Goal: Transaction & Acquisition: Purchase product/service

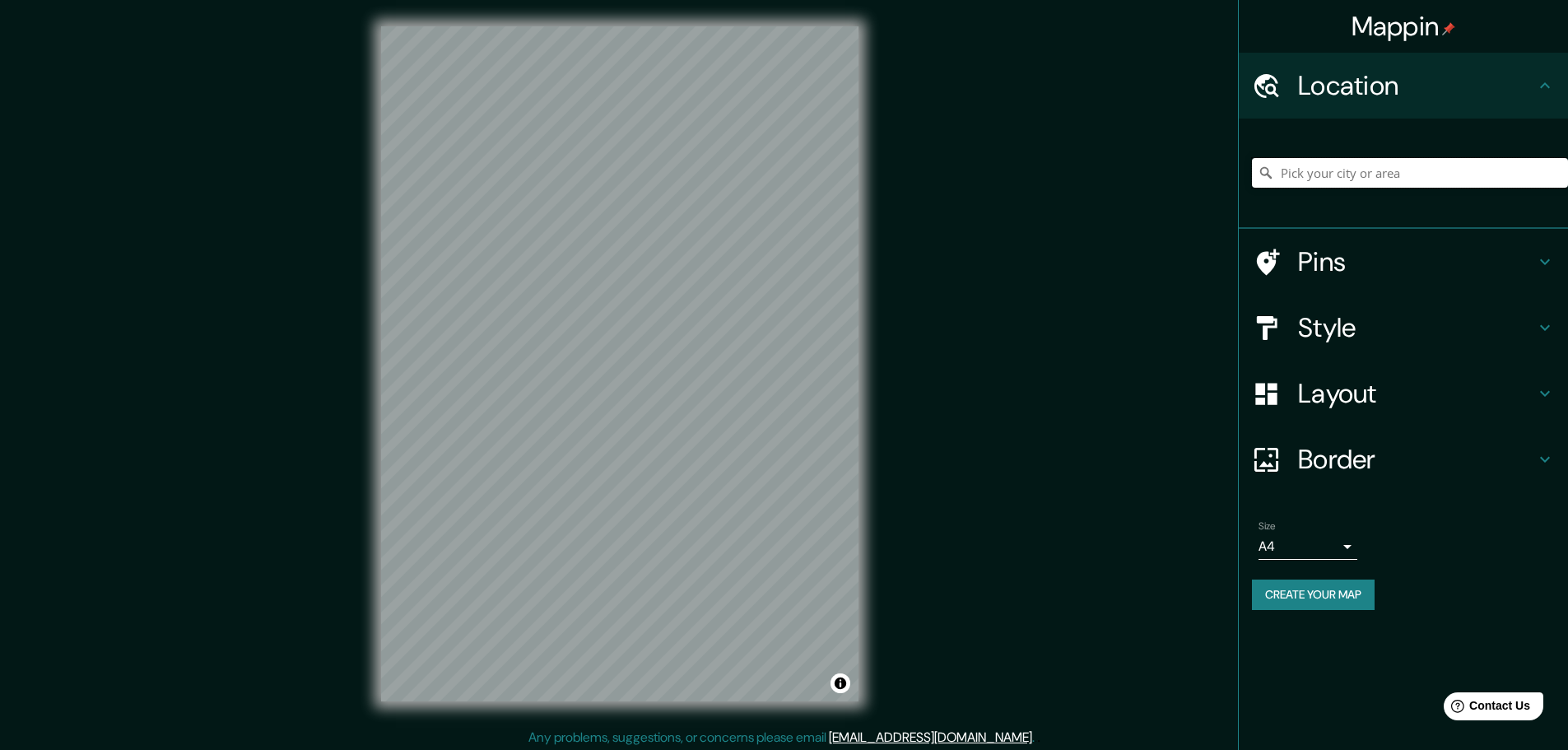
click at [1350, 174] on input "Pick your city or area" at bounding box center [1409, 173] width 316 height 30
type input "chihuahua"
click at [378, 329] on div "© Mapbox © OpenStreetMap Improve this map" at bounding box center [620, 363] width 530 height 727
click at [1540, 333] on icon at bounding box center [1544, 327] width 19 height 19
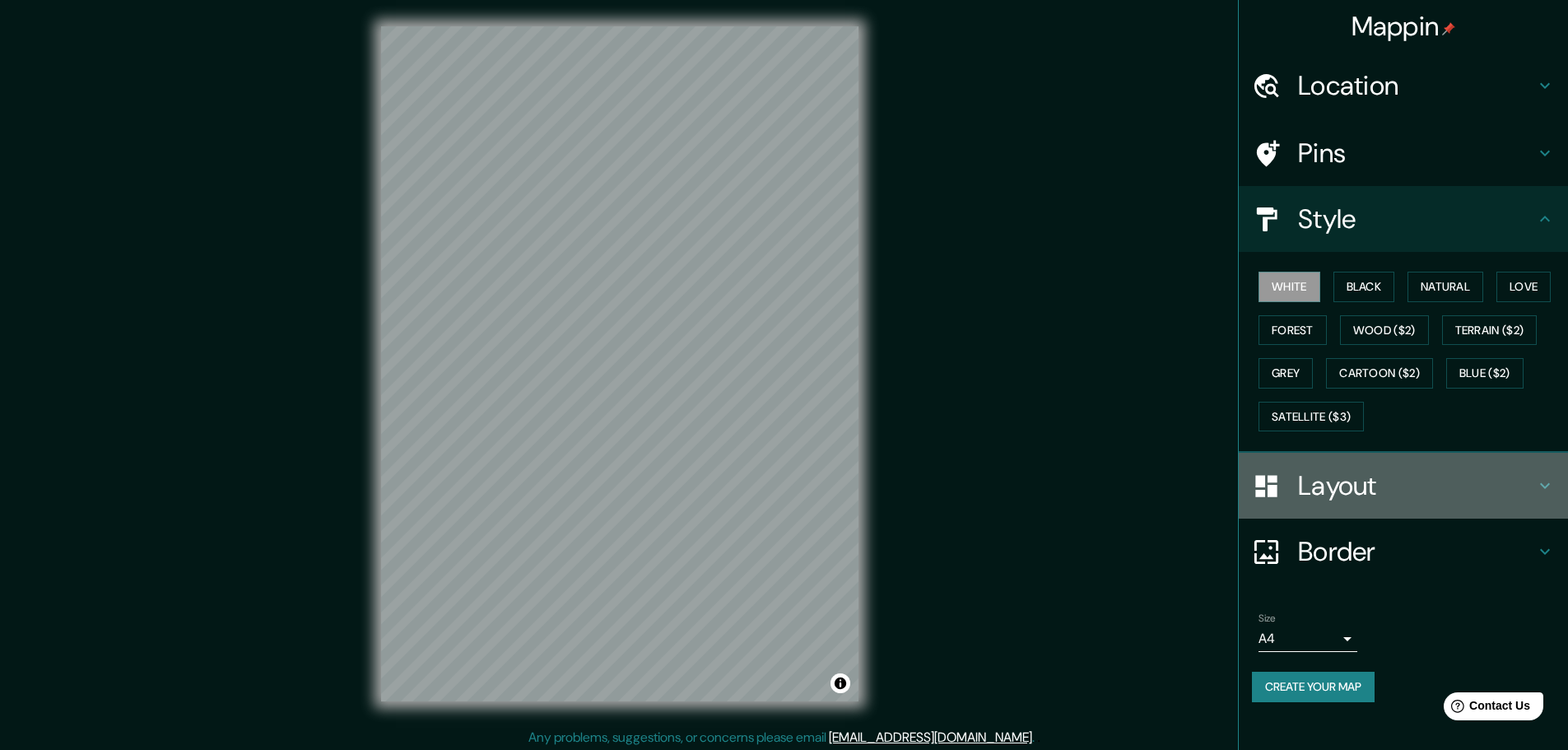
click at [1433, 483] on h4 "Layout" at bounding box center [1416, 485] width 237 height 33
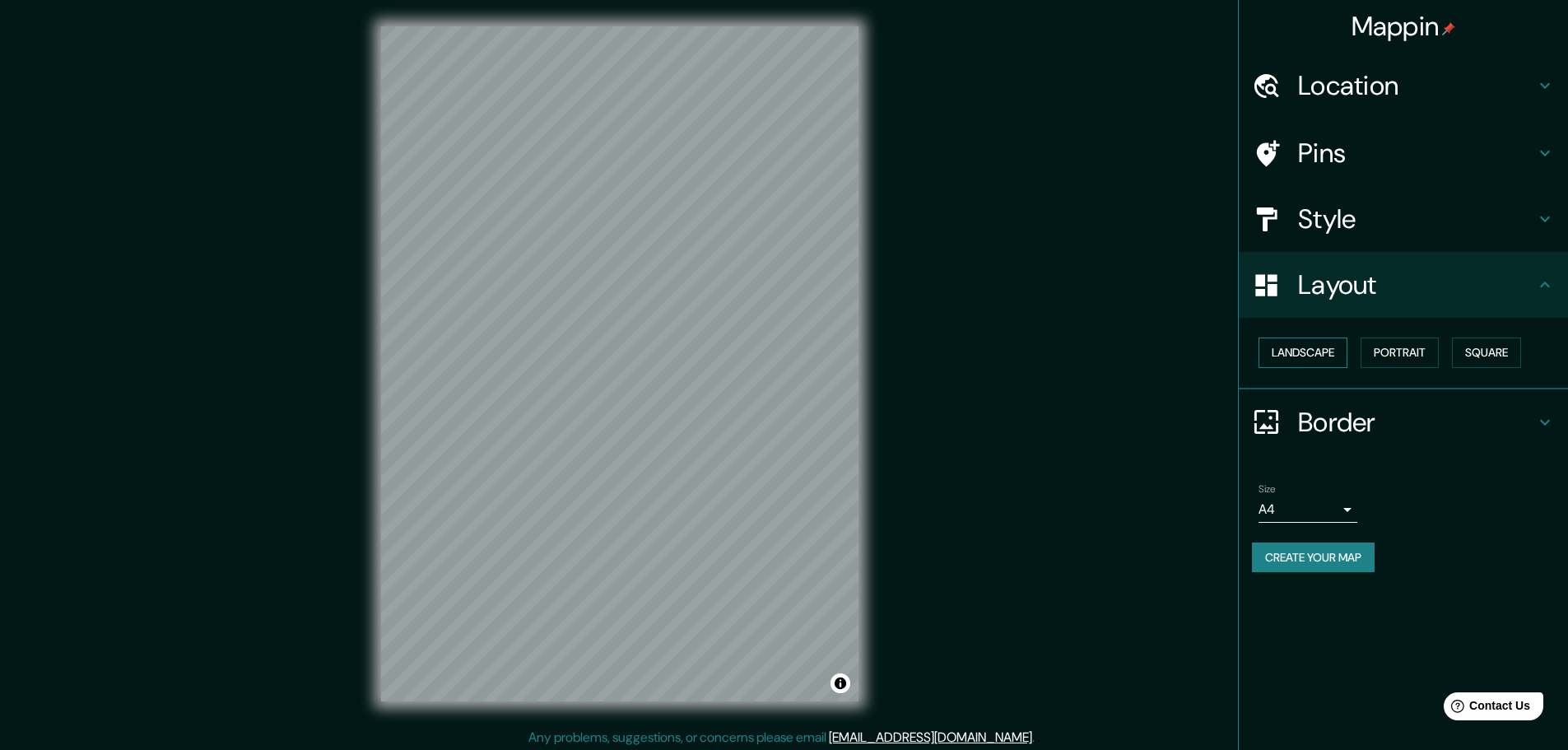
click at [1322, 356] on button "Landscape" at bounding box center [1302, 353] width 89 height 30
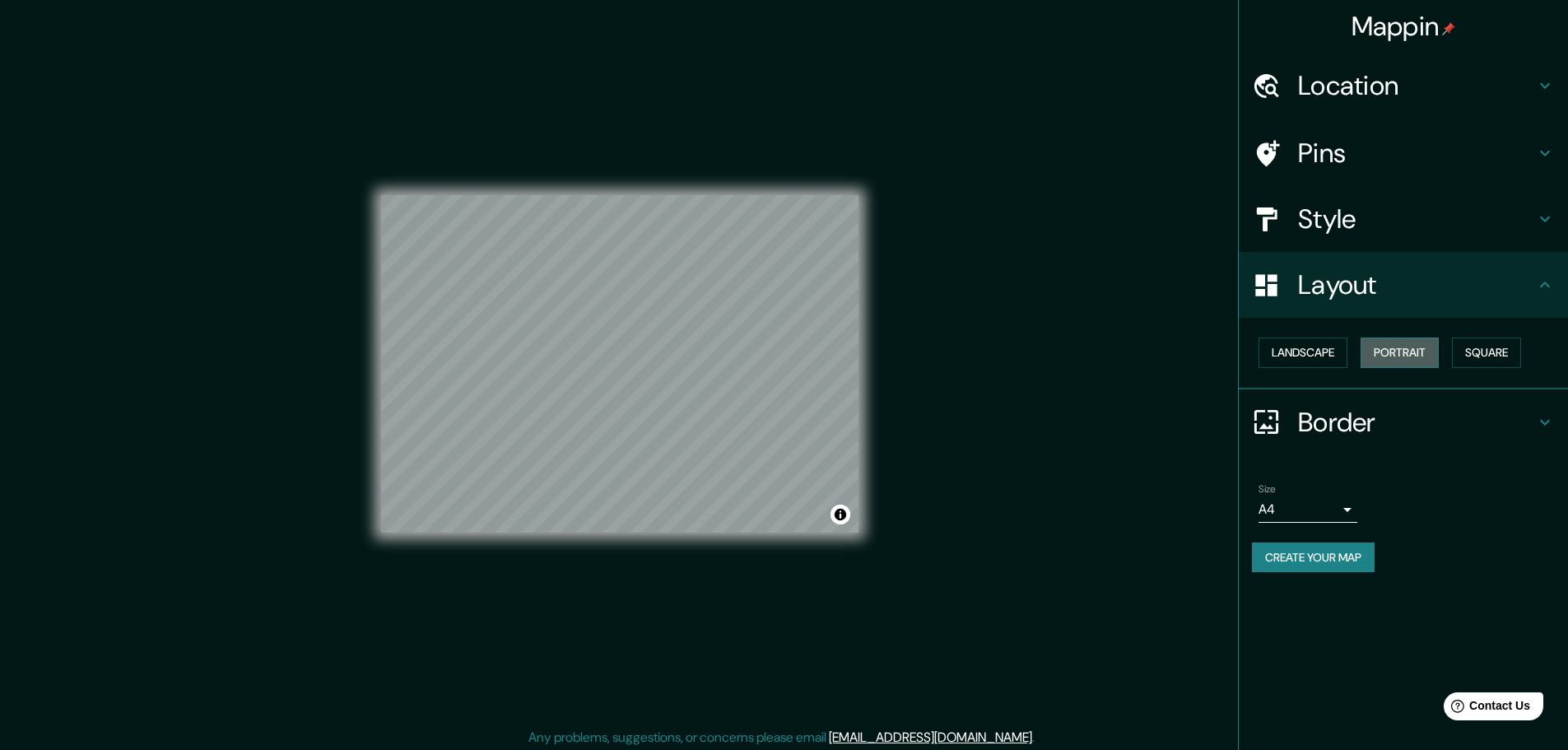
click at [1399, 356] on button "Portrait" at bounding box center [1400, 353] width 78 height 30
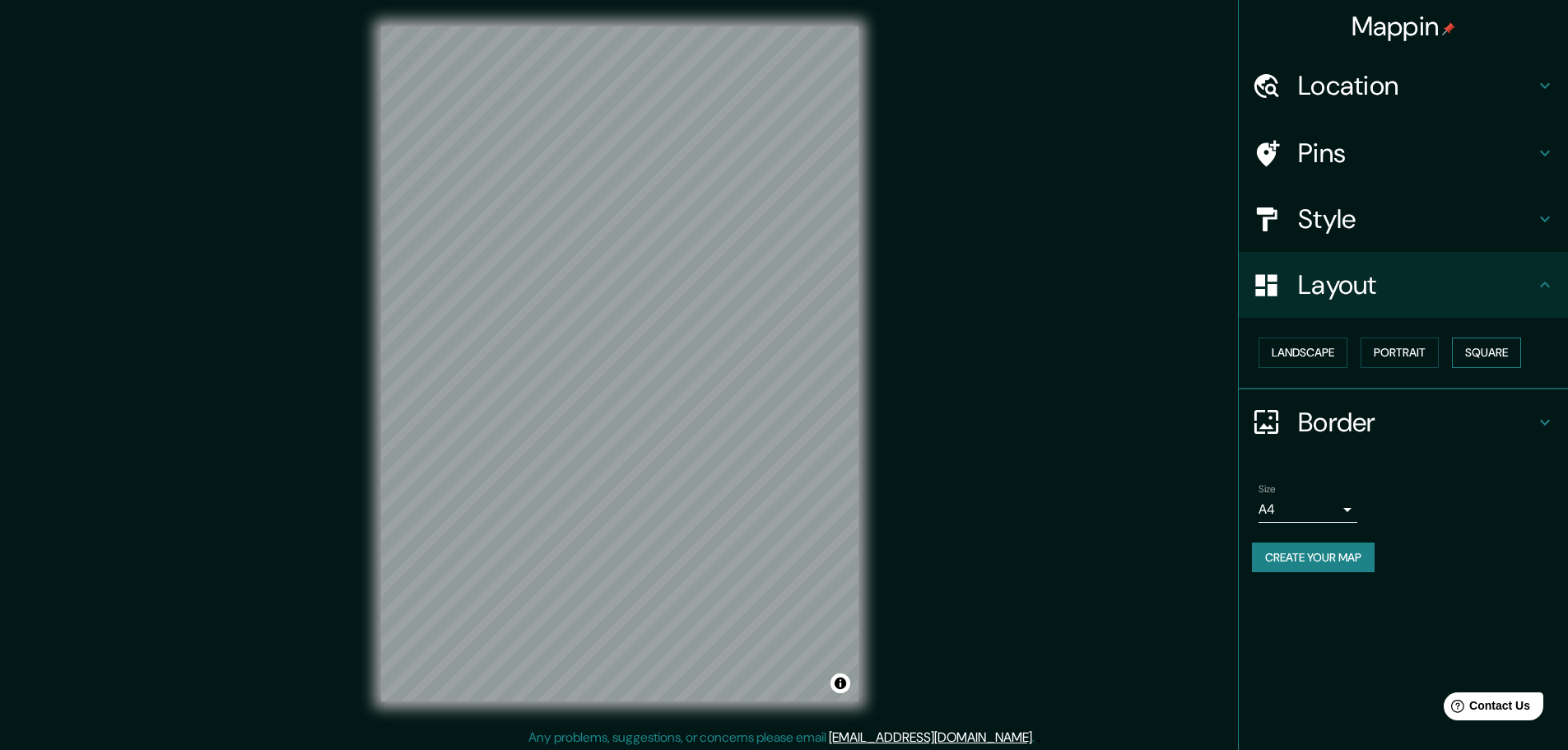
click at [1483, 359] on button "Square" at bounding box center [1487, 353] width 69 height 30
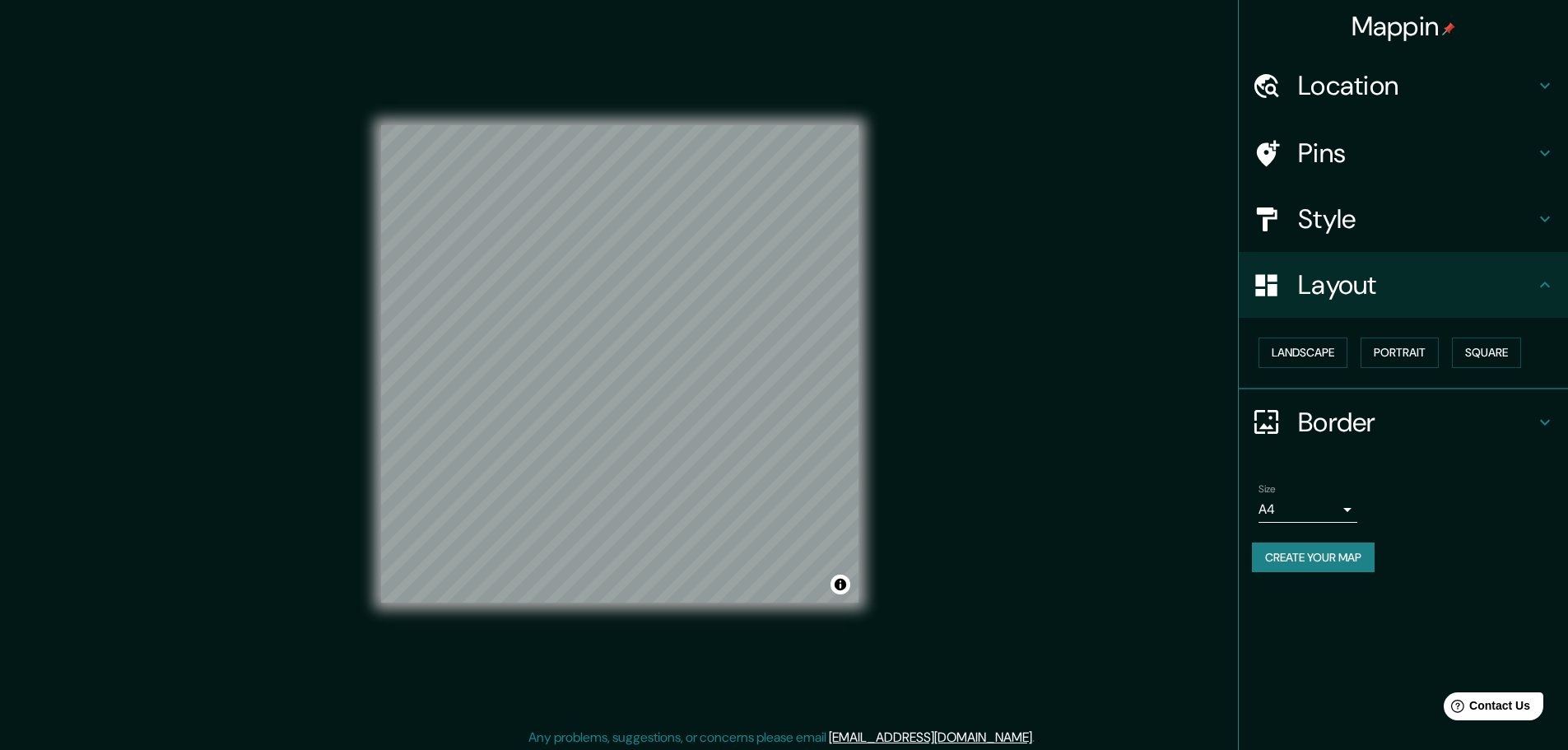
click at [1437, 425] on h4 "Border" at bounding box center [1416, 422] width 237 height 33
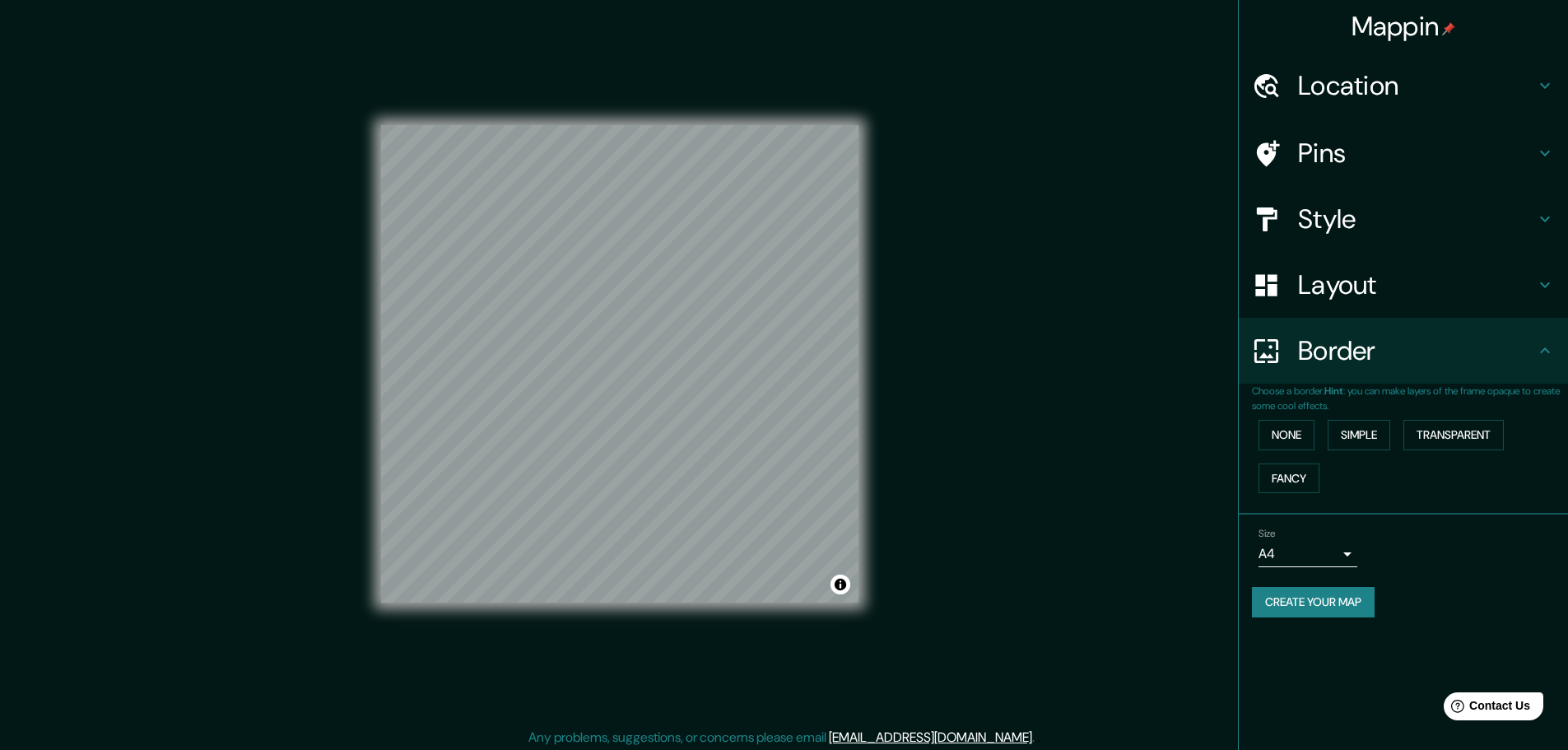
click at [1433, 380] on div "Border" at bounding box center [1403, 350] width 329 height 66
click at [1403, 234] on h4 "Style" at bounding box center [1416, 218] width 237 height 33
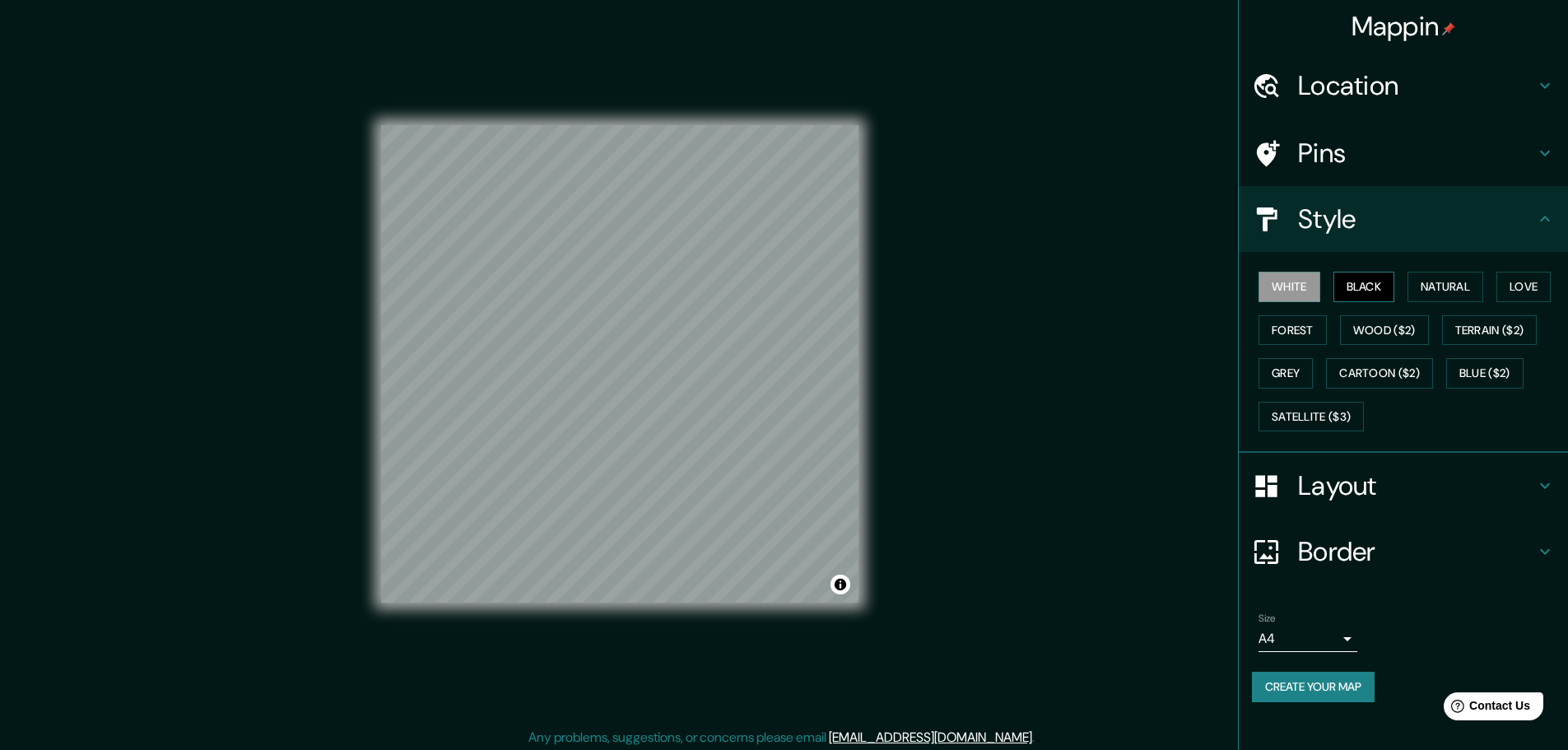
click at [1364, 284] on button "Black" at bounding box center [1364, 287] width 62 height 30
click at [1298, 279] on button "White" at bounding box center [1289, 287] width 62 height 30
click at [1454, 283] on button "Natural" at bounding box center [1444, 287] width 75 height 30
click at [1505, 283] on button "Love" at bounding box center [1523, 287] width 54 height 30
click at [1498, 323] on button "Terrain ($2)" at bounding box center [1489, 330] width 96 height 30
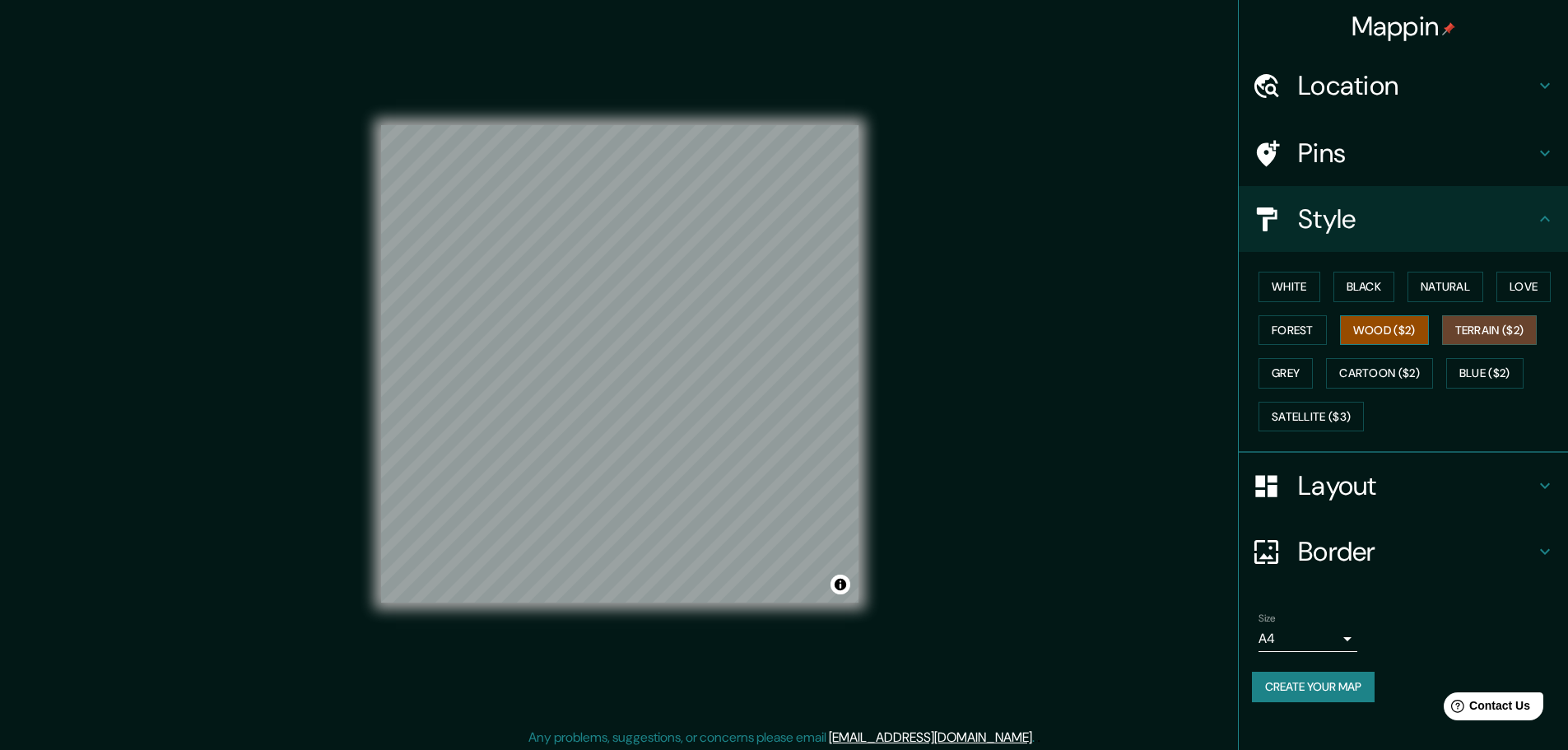
click at [1384, 320] on button "Wood ($2)" at bounding box center [1383, 330] width 89 height 30
click at [1302, 326] on button "Forest" at bounding box center [1292, 330] width 69 height 30
click at [1300, 373] on button "Grey" at bounding box center [1285, 373] width 54 height 30
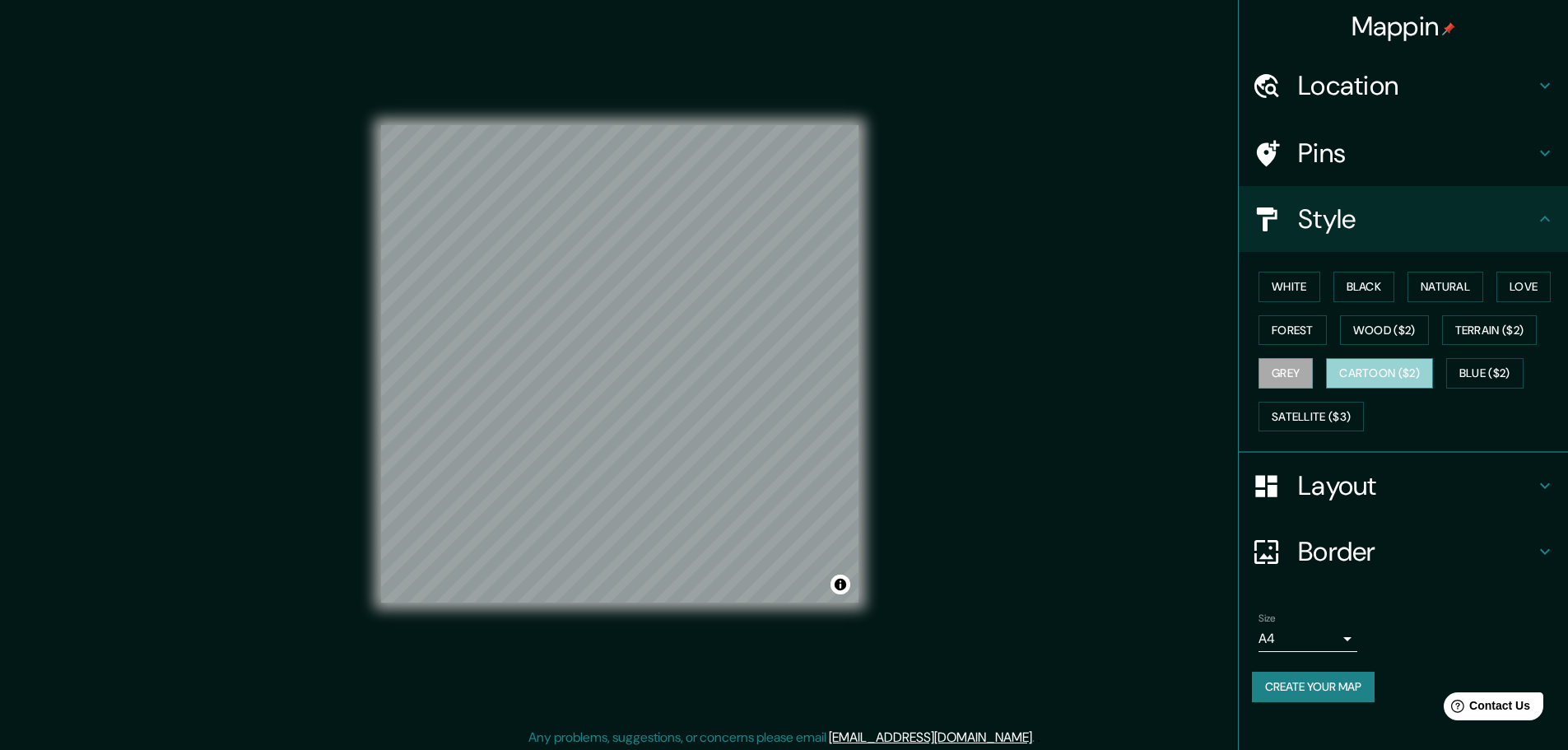
click at [1374, 367] on button "Cartoon ($2)" at bounding box center [1379, 373] width 107 height 30
click at [1501, 367] on button "Blue ($2)" at bounding box center [1484, 373] width 77 height 30
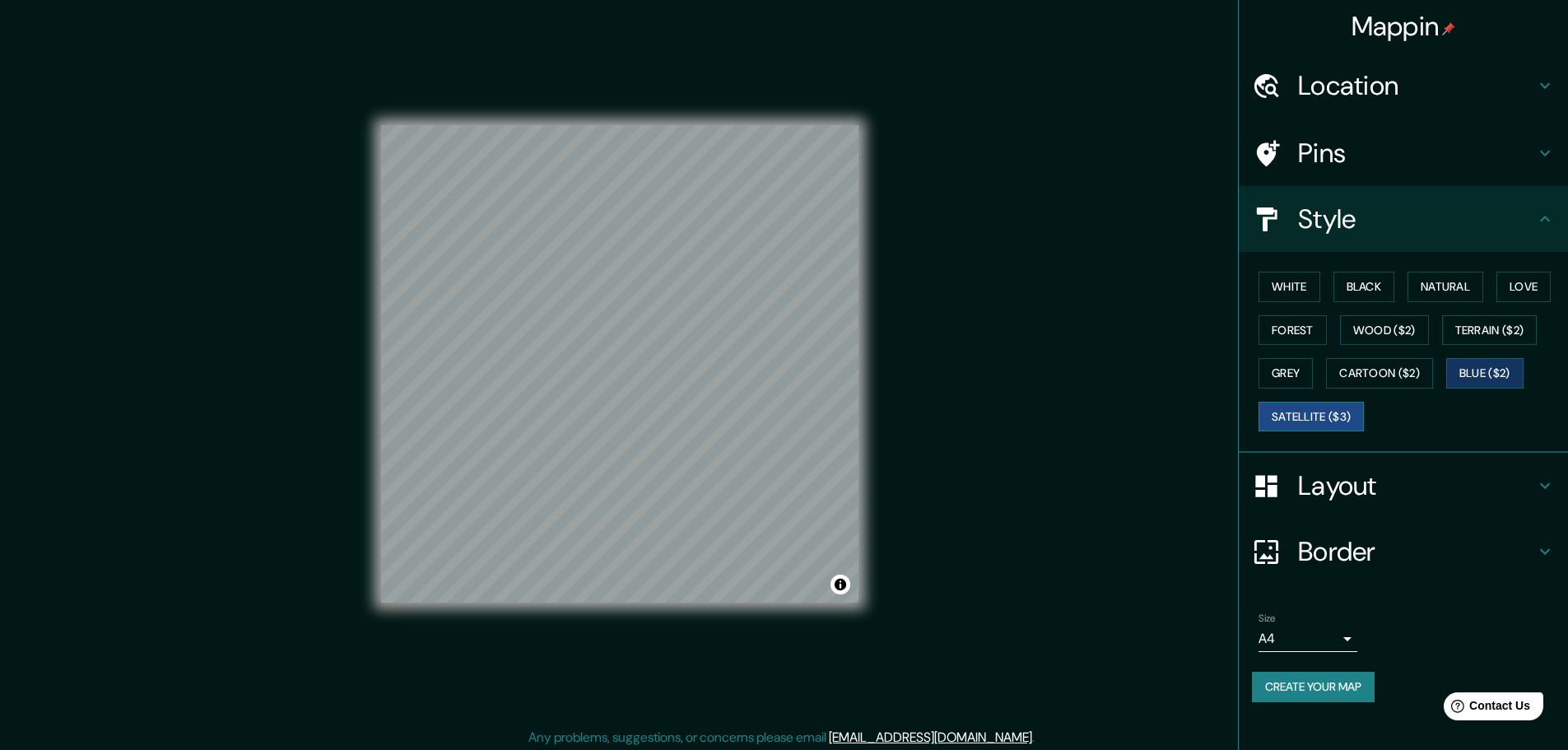
click at [1320, 417] on button "Satellite ($3)" at bounding box center [1311, 416] width 105 height 30
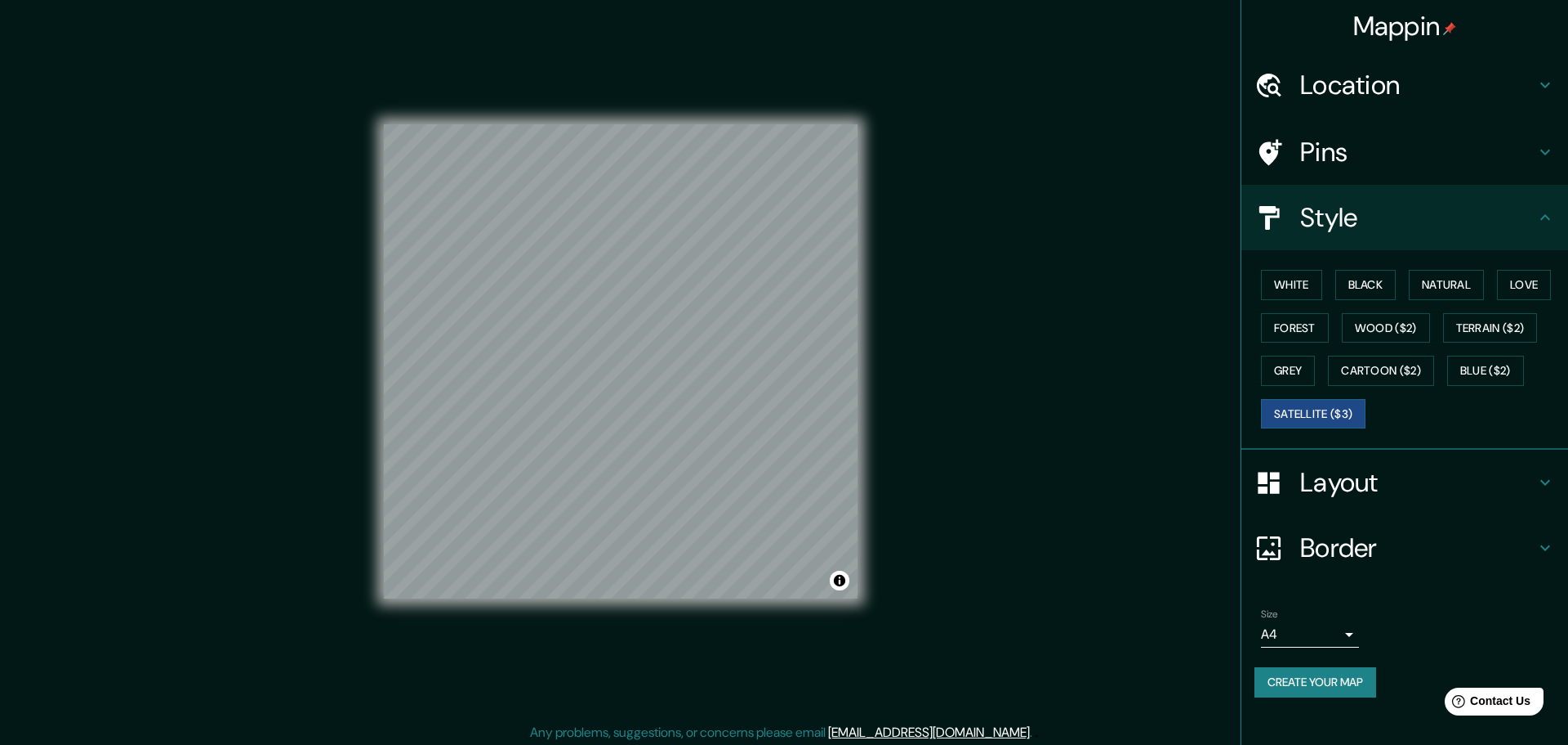
click at [1334, 633] on body "Mappin Location chihuahua Pins Style White Black Natural Love Forest Wood ($2) …" at bounding box center [784, 372] width 1568 height 745
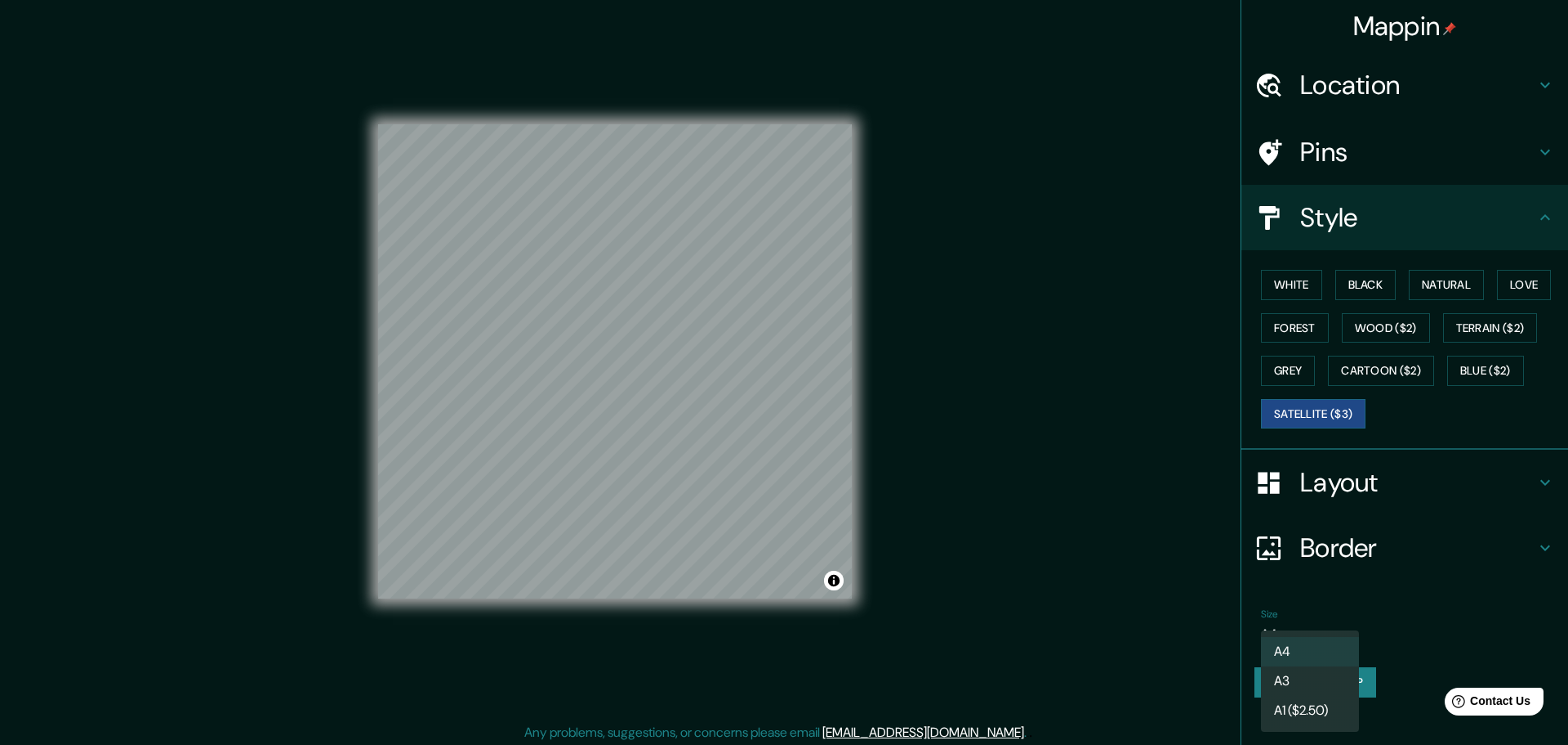
click at [1320, 684] on li "A3" at bounding box center [1310, 680] width 98 height 29
click at [1339, 638] on body "Mappin Location chihuahua Pins Style White Black Natural Love Forest Wood ($2) …" at bounding box center [784, 372] width 1568 height 745
click at [1326, 654] on li "A4" at bounding box center [1310, 651] width 98 height 29
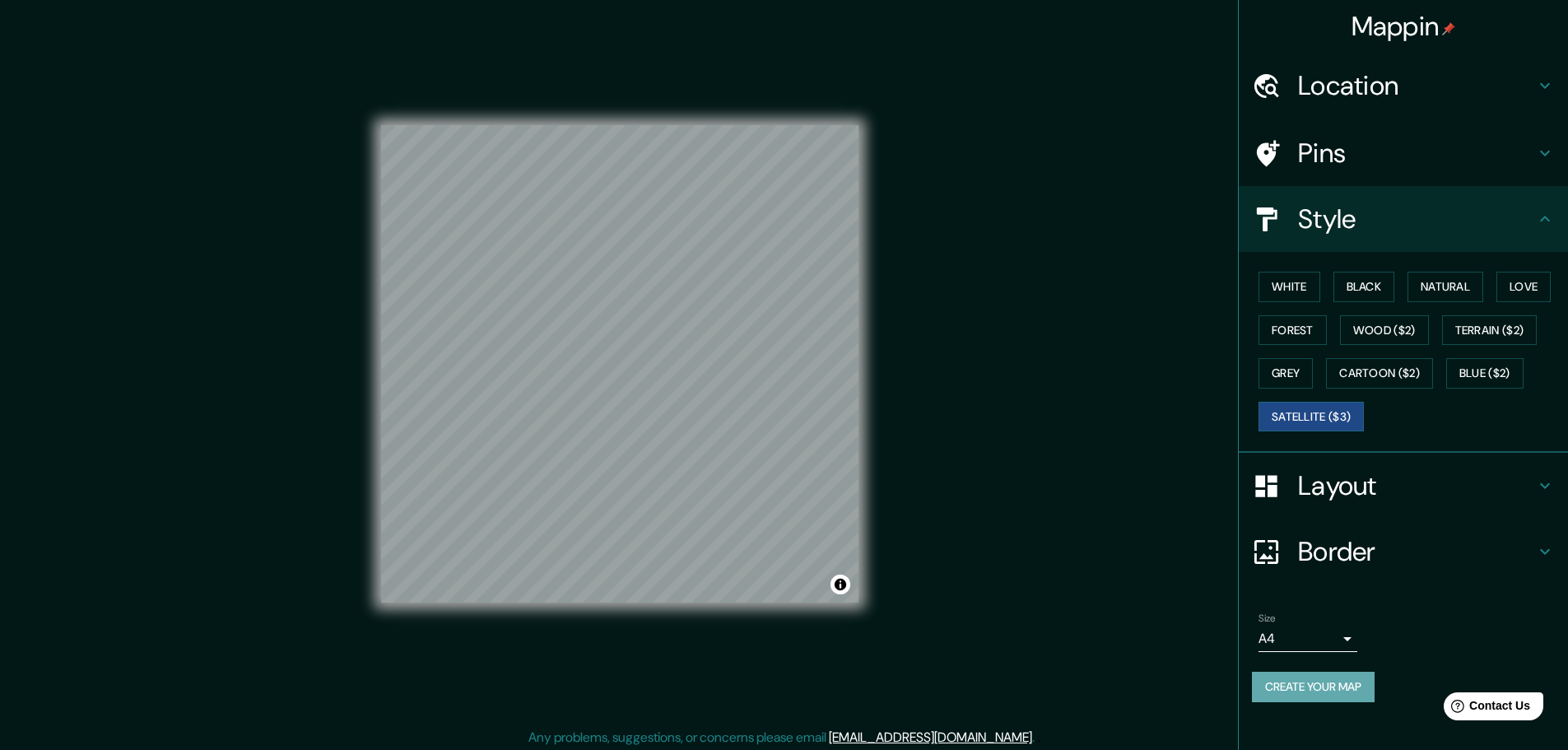
click at [1344, 695] on button "Create your map" at bounding box center [1312, 687] width 123 height 30
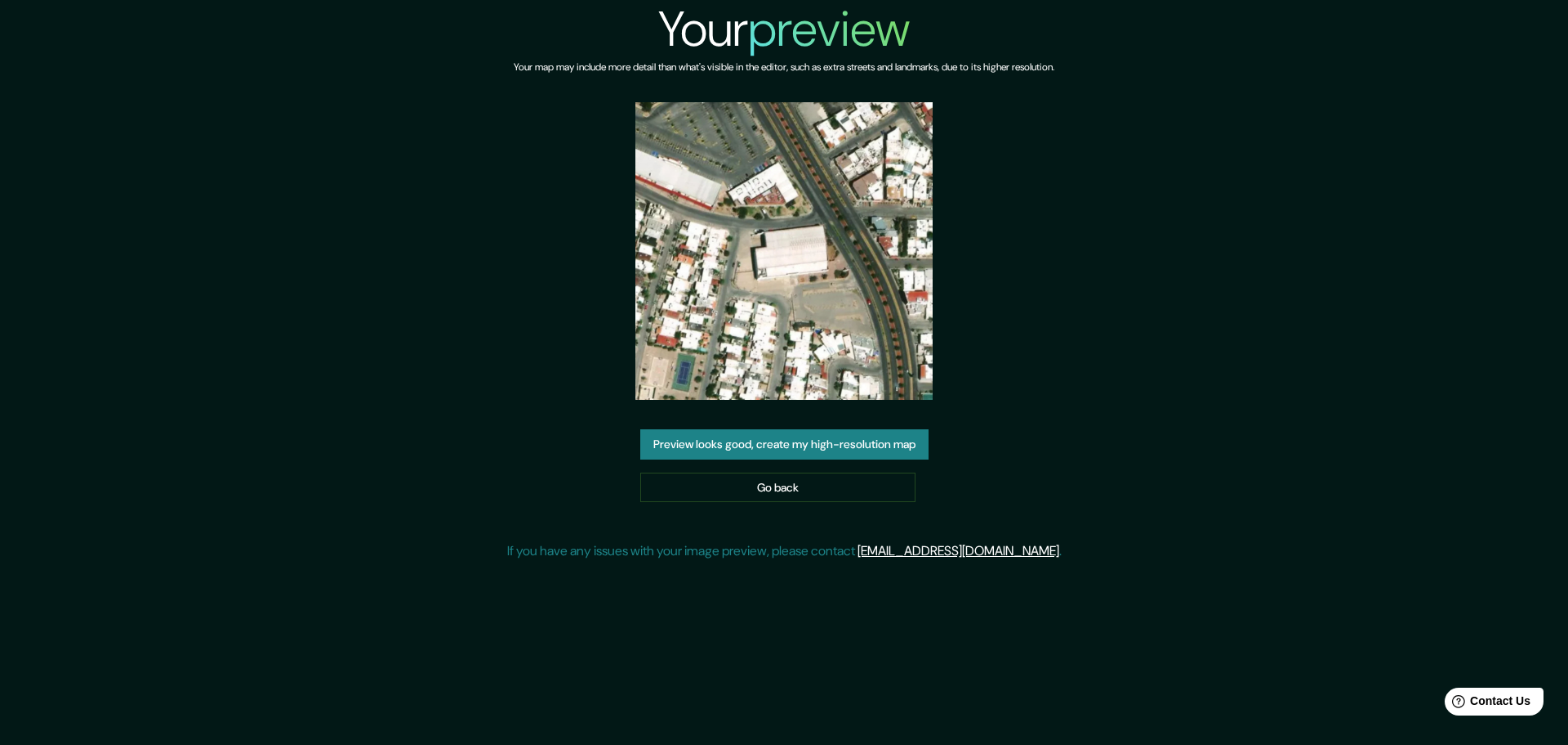
click at [881, 451] on button "Preview looks good, create my high-resolution map" at bounding box center [784, 444] width 288 height 30
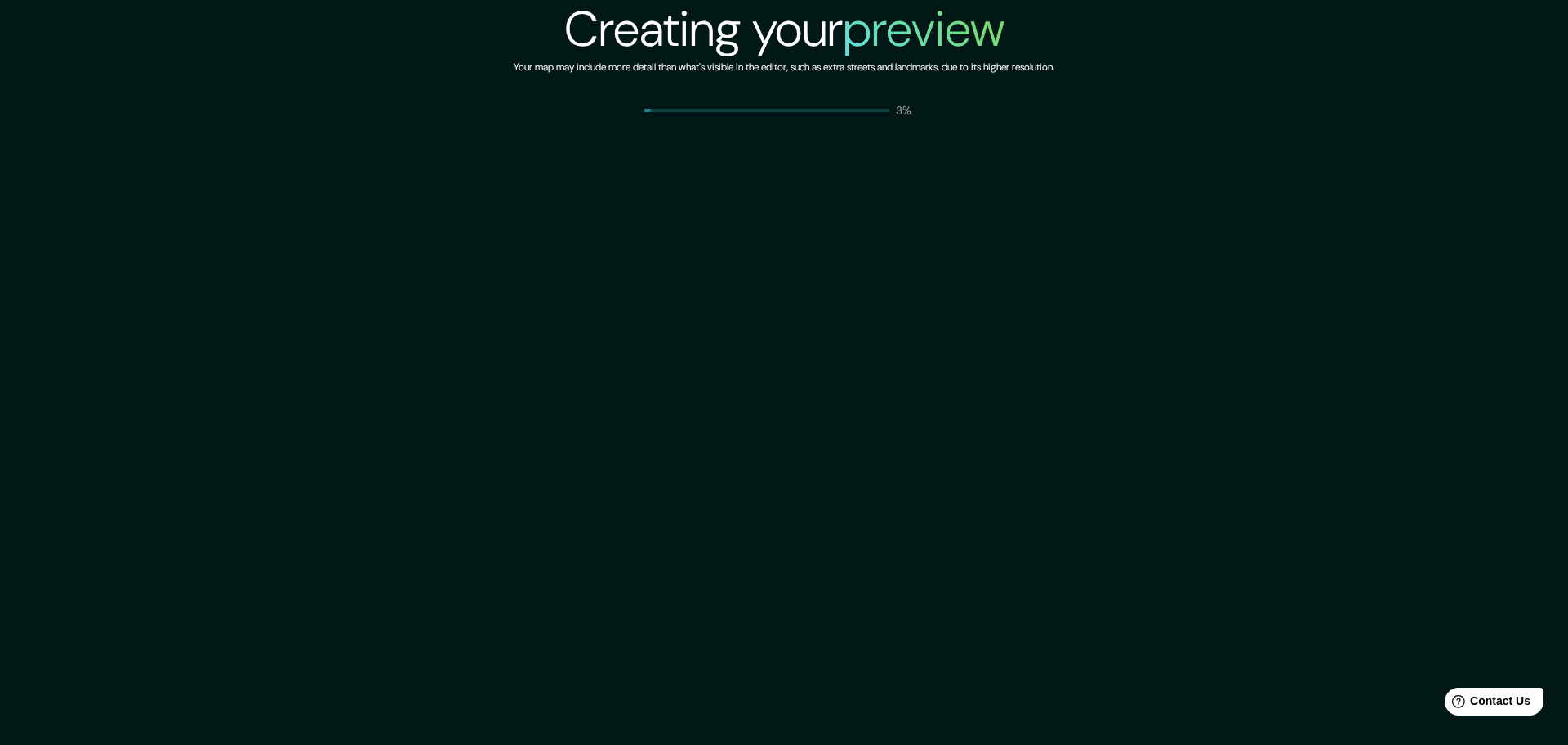
drag, startPoint x: 954, startPoint y: 262, endPoint x: 956, endPoint y: 251, distance: 11.2
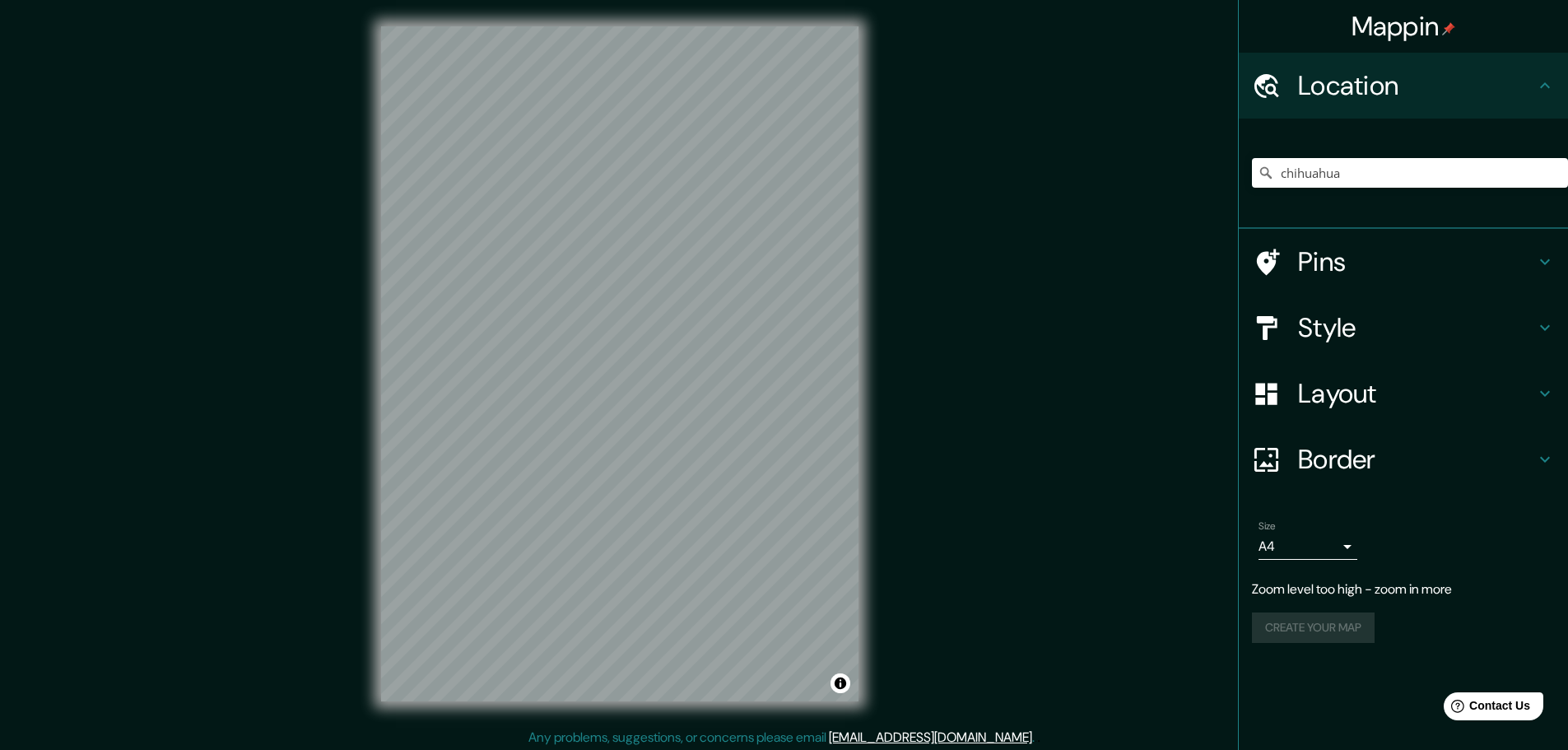
click at [963, 135] on div "Mappin Location [GEOGRAPHIC_DATA] Pins Style Layout Border Choose a border. Hin…" at bounding box center [784, 377] width 1568 height 753
click at [887, 497] on div "Mappin Location [GEOGRAPHIC_DATA] Pins Style Layout Border Choose a border. Hin…" at bounding box center [784, 377] width 1568 height 753
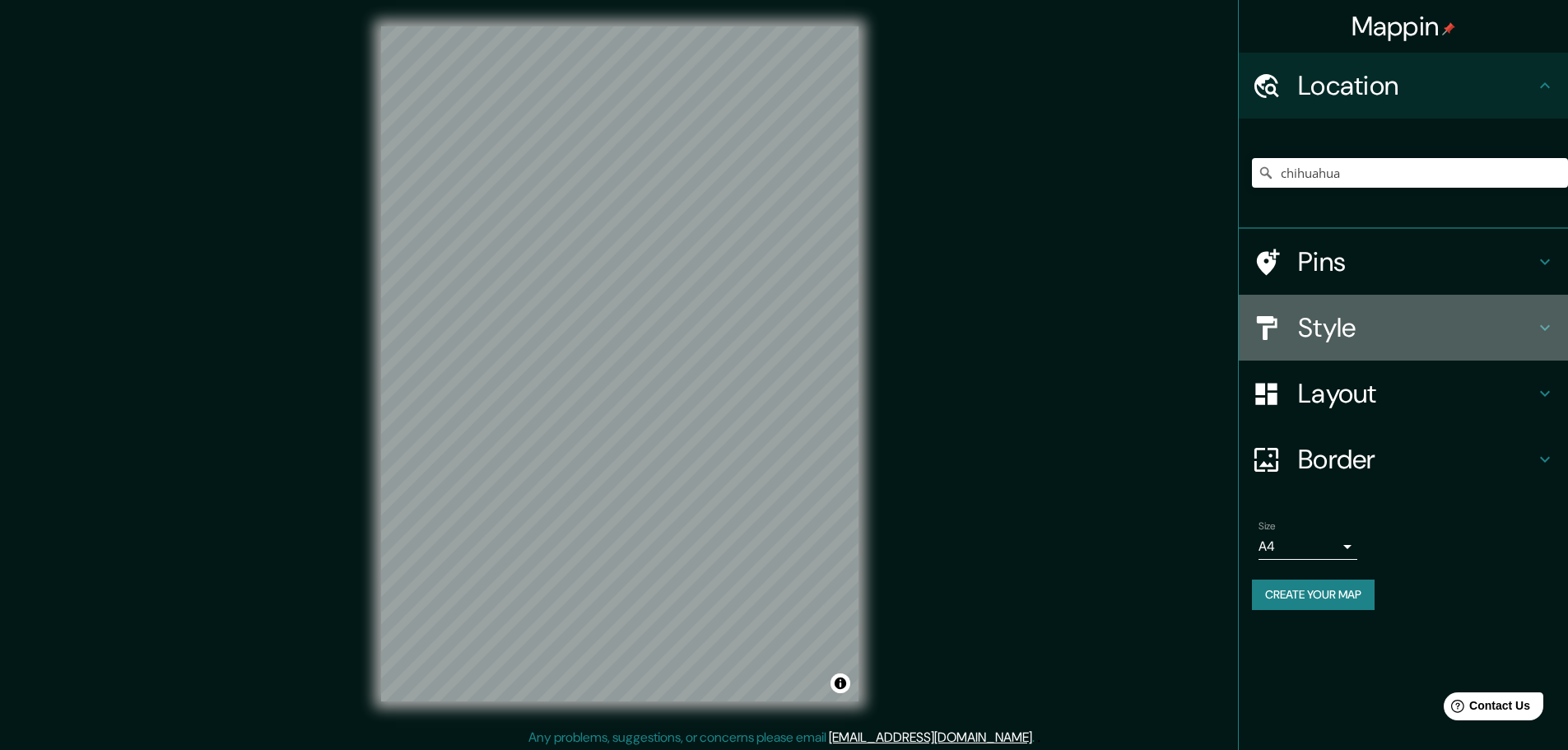
click at [1404, 321] on h4 "Style" at bounding box center [1416, 327] width 237 height 33
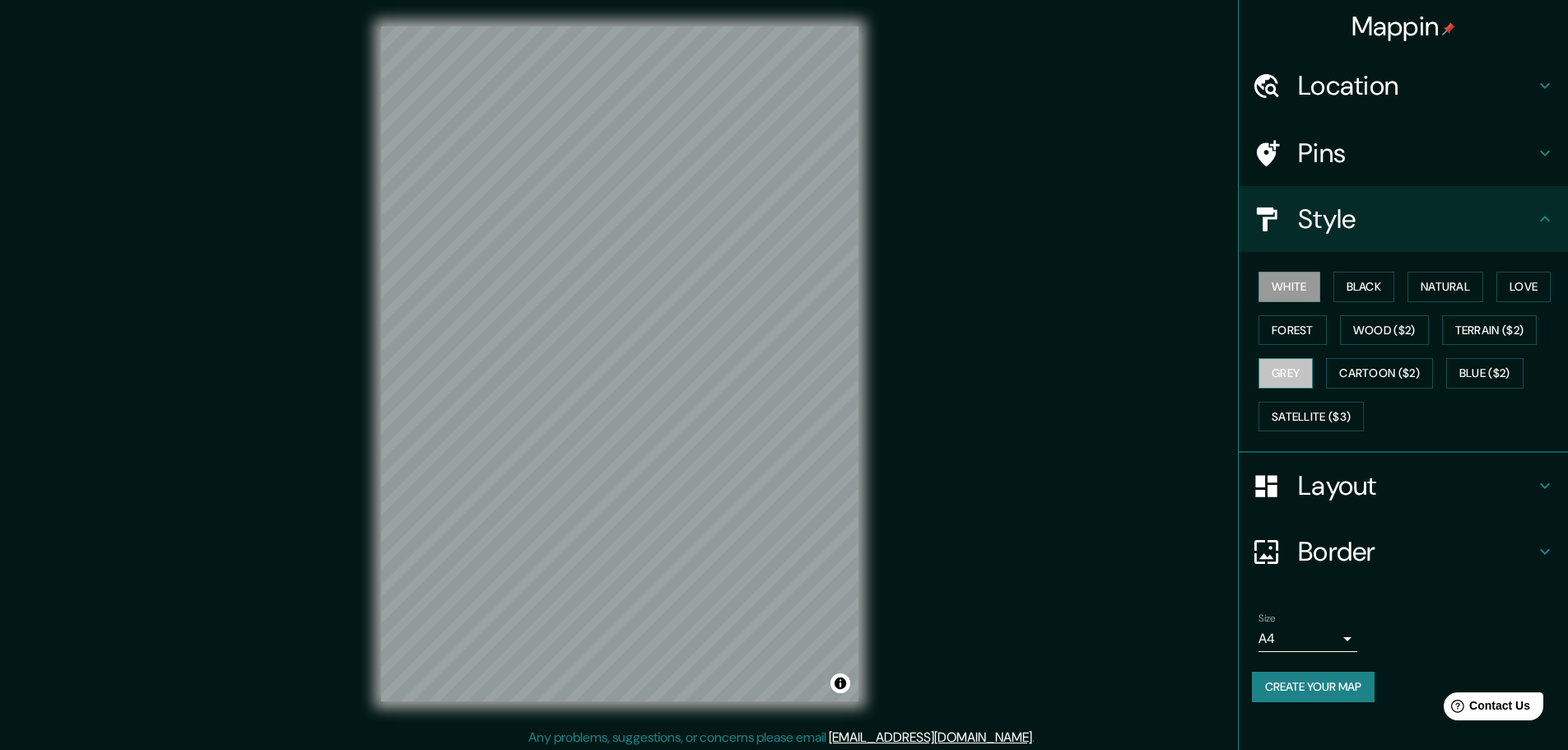
click at [1309, 378] on button "Grey" at bounding box center [1285, 373] width 54 height 30
click at [1364, 374] on button "Cartoon ($2)" at bounding box center [1379, 373] width 107 height 30
click at [1290, 285] on button "White" at bounding box center [1289, 287] width 62 height 30
click at [1418, 489] on h4 "Layout" at bounding box center [1416, 485] width 237 height 33
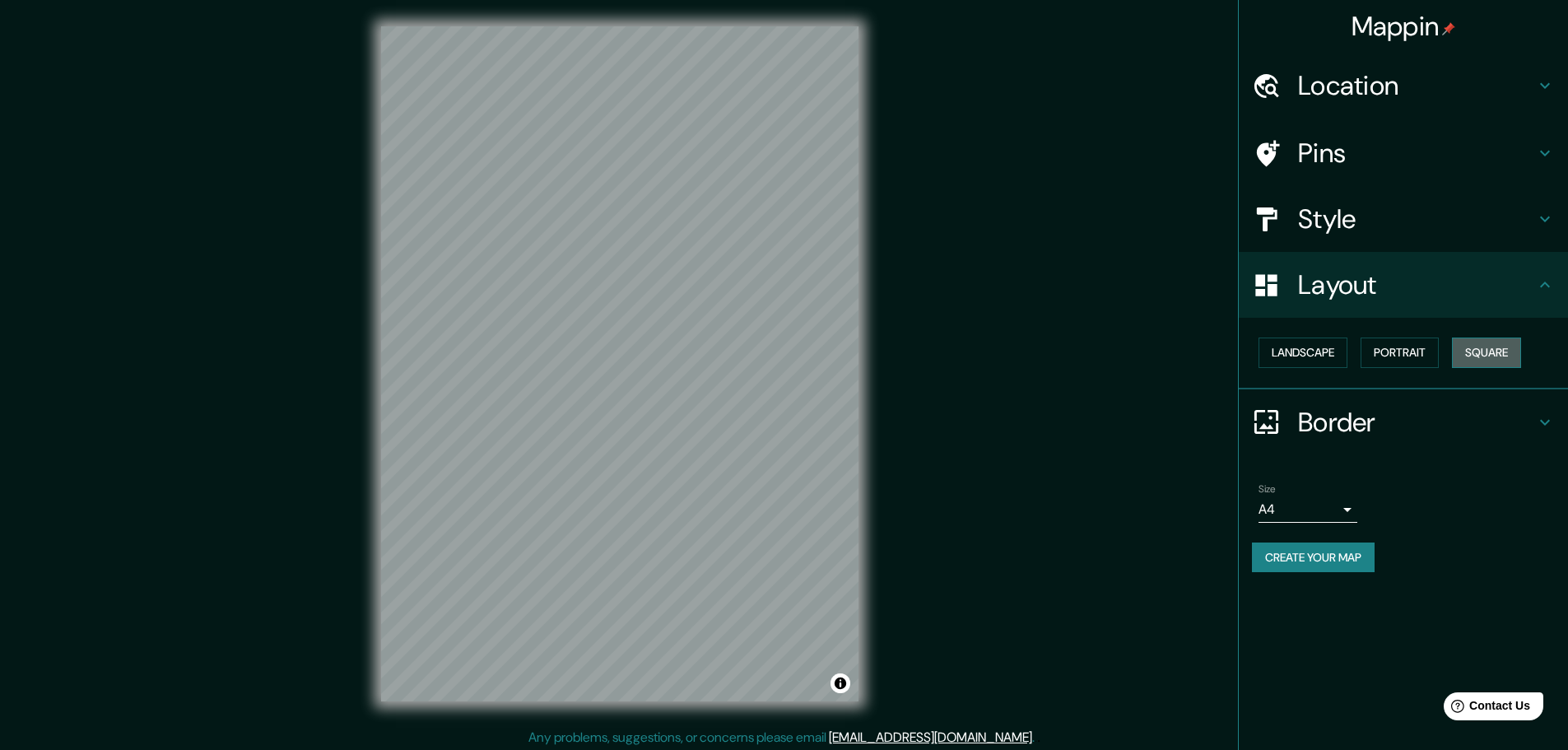
click at [1501, 358] on button "Square" at bounding box center [1487, 353] width 69 height 30
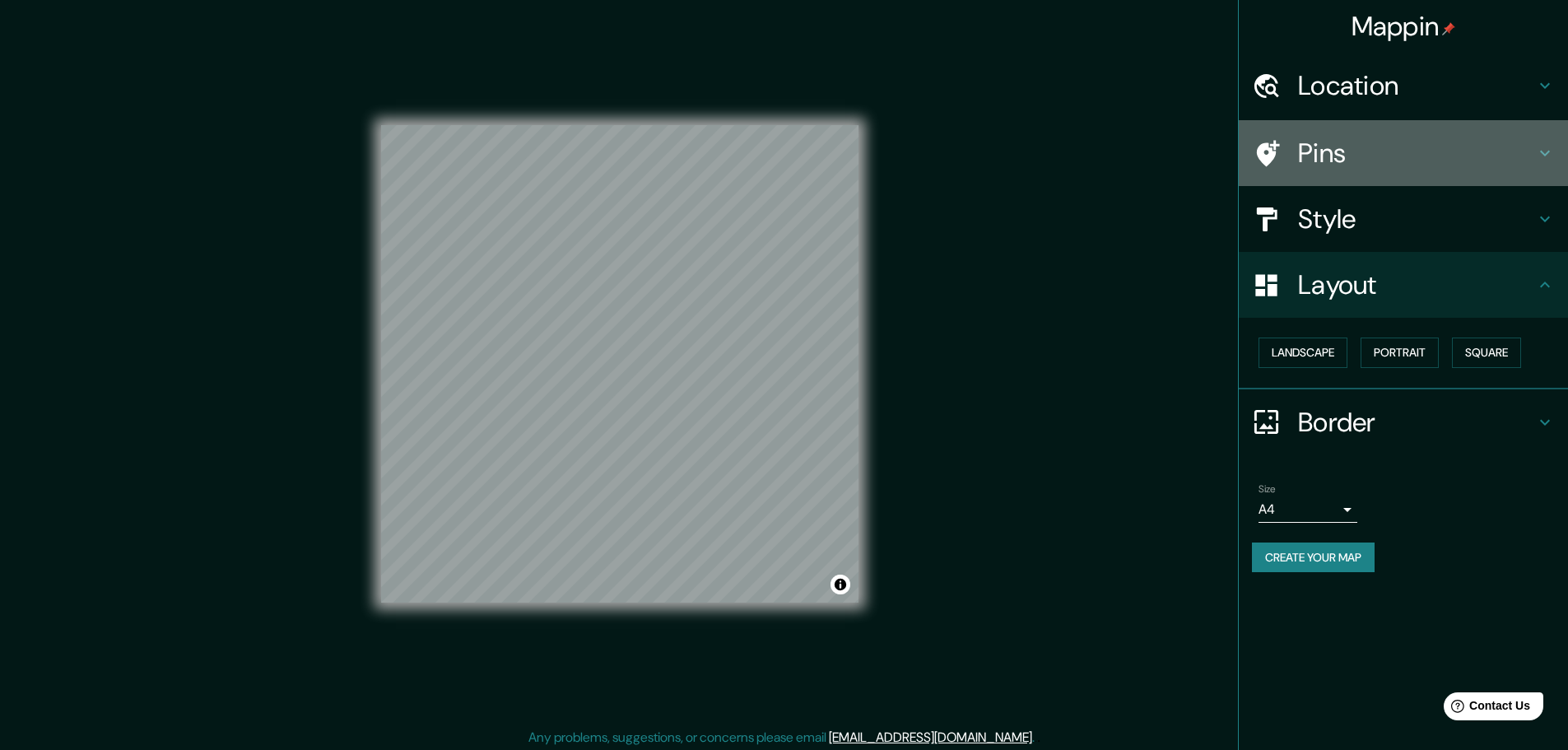
click at [1429, 140] on h4 "Pins" at bounding box center [1416, 152] width 237 height 33
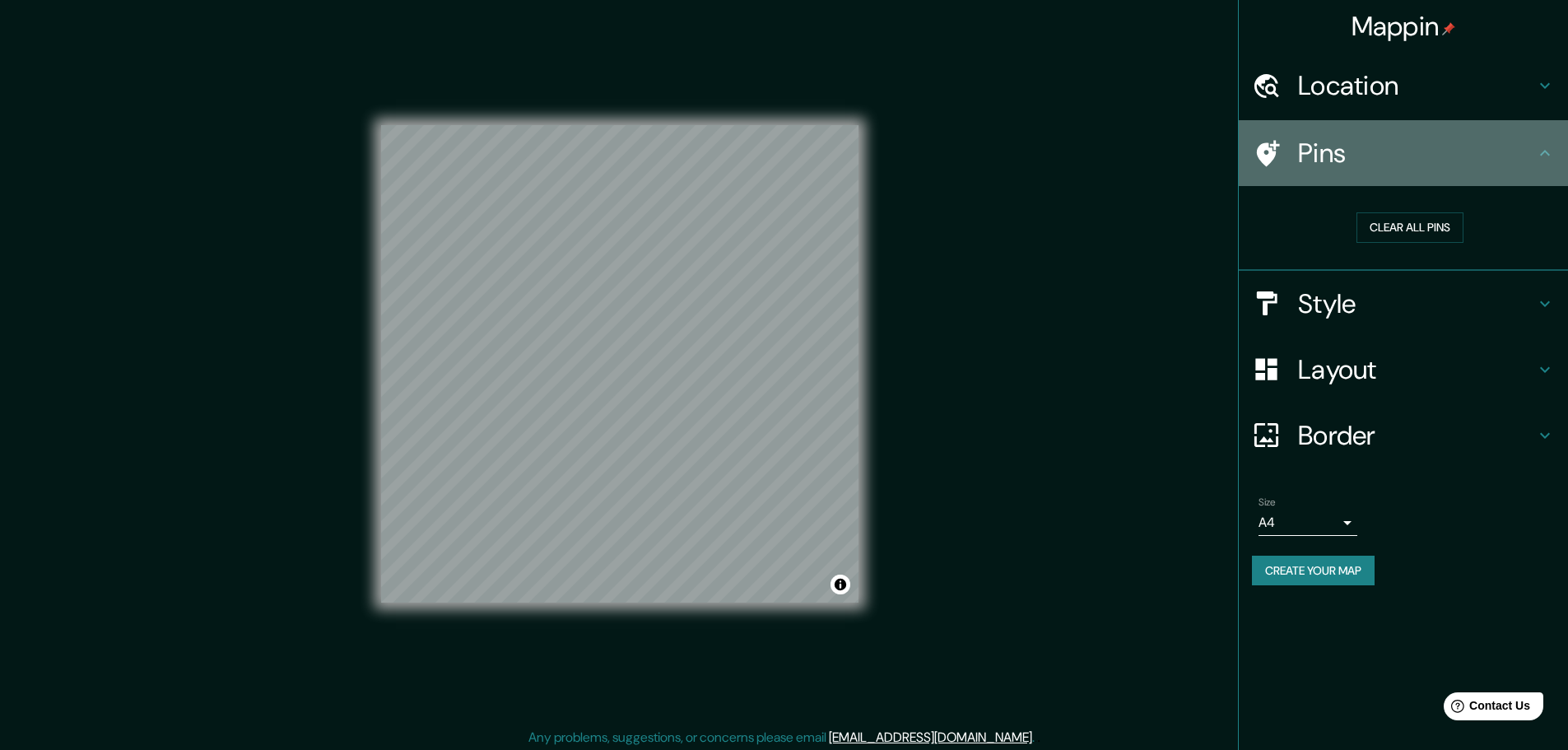
click at [1429, 140] on h4 "Pins" at bounding box center [1416, 152] width 237 height 33
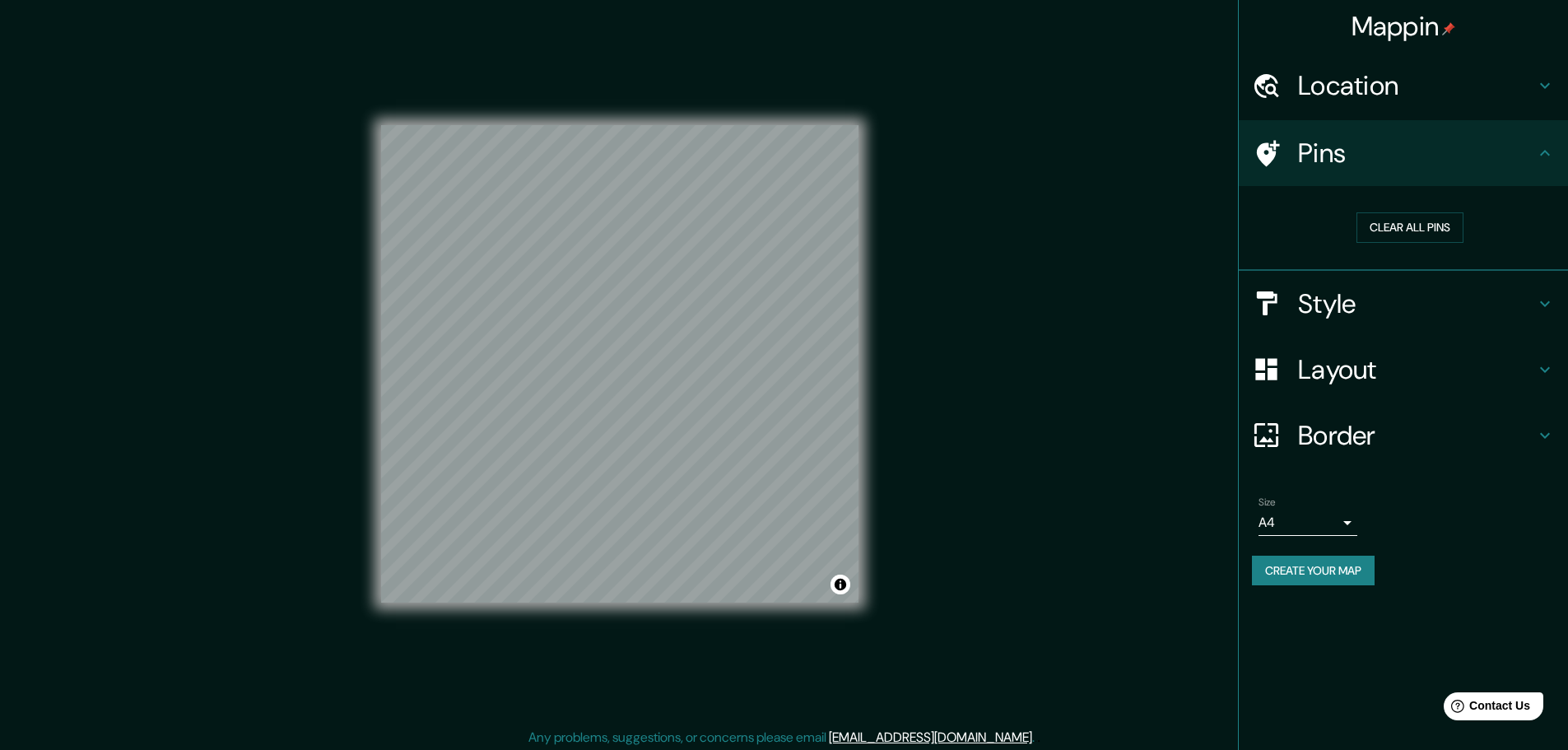
click at [1380, 285] on div "Style" at bounding box center [1403, 304] width 329 height 66
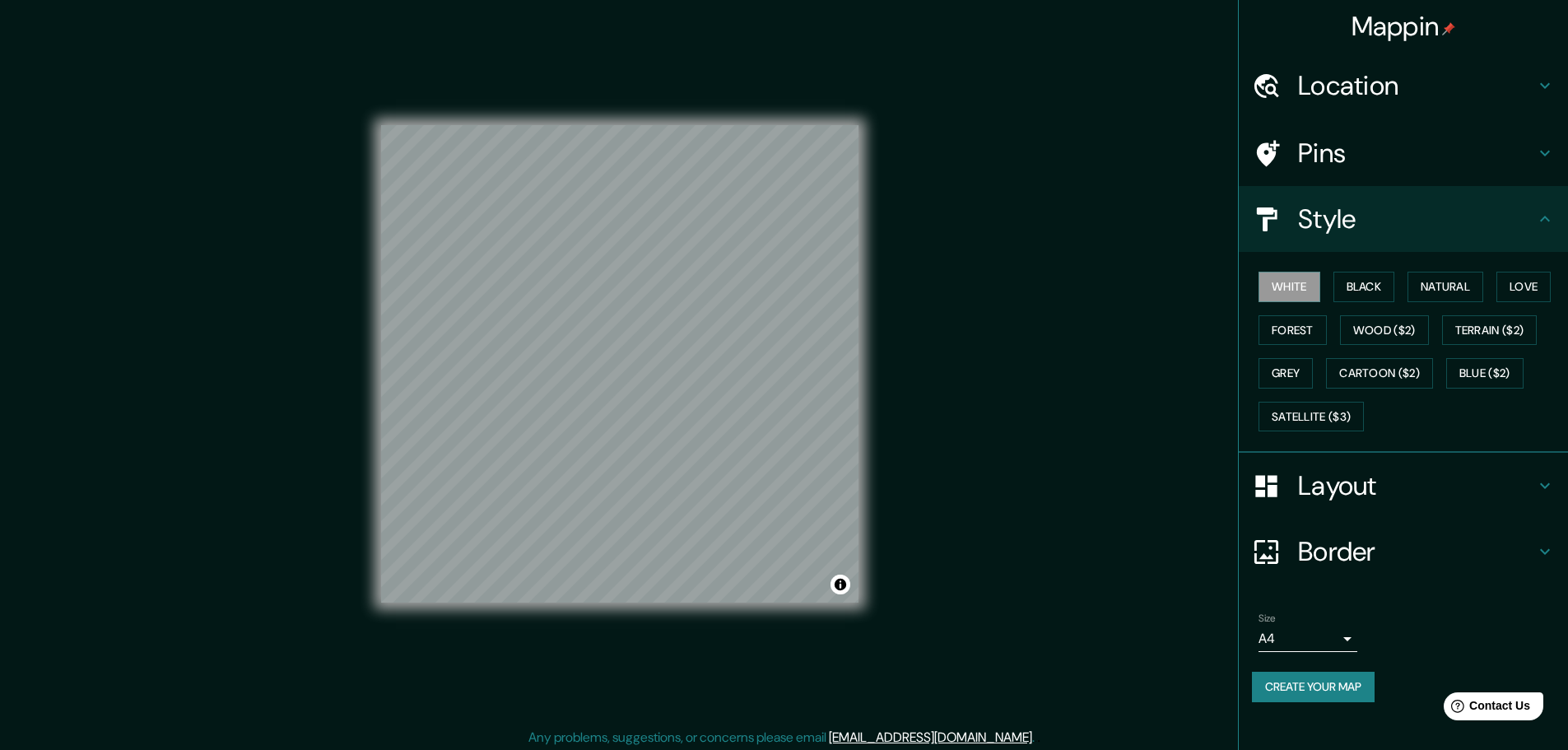
click at [1462, 228] on h4 "Style" at bounding box center [1416, 218] width 237 height 33
click at [1349, 565] on h4 "Border" at bounding box center [1416, 551] width 237 height 33
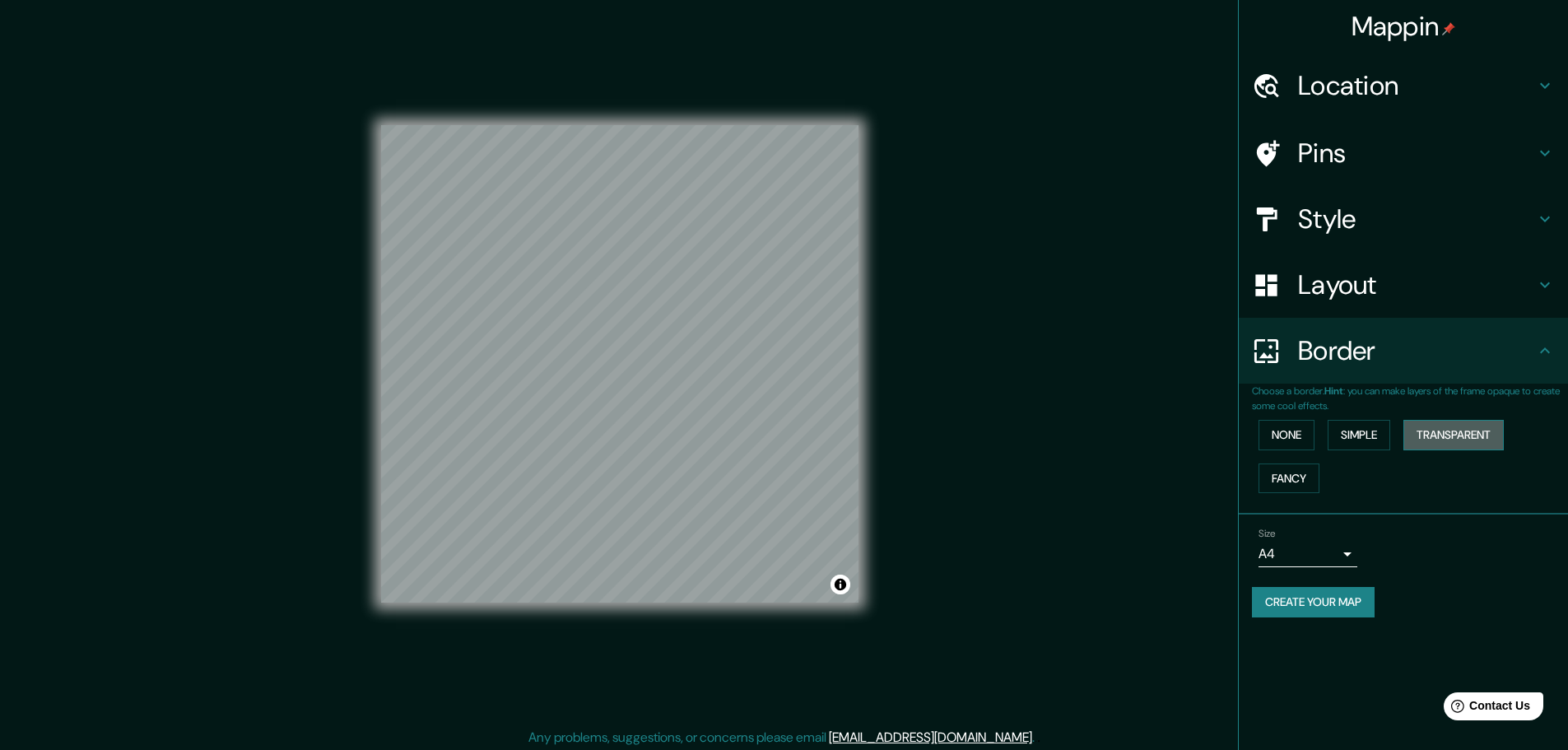
click at [1431, 438] on button "Transparent" at bounding box center [1453, 435] width 101 height 30
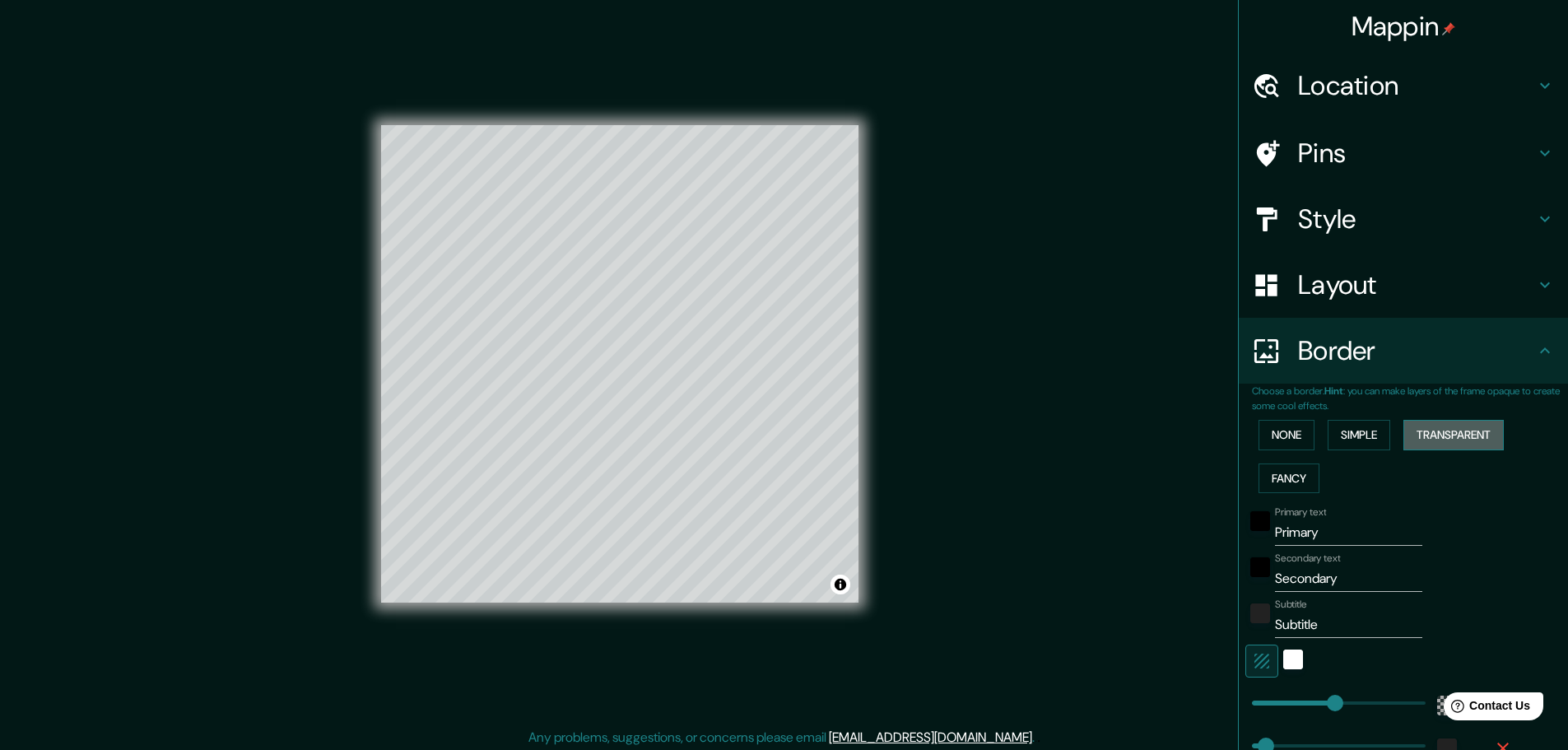
click at [1431, 438] on button "Transparent" at bounding box center [1453, 435] width 101 height 30
type input "278"
type input "46"
click at [1273, 437] on button "None" at bounding box center [1286, 435] width 56 height 30
